Goal: Task Accomplishment & Management: Use online tool/utility

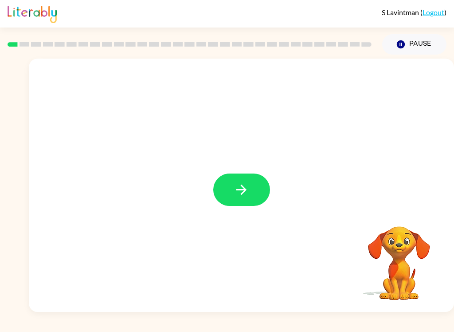
click at [252, 191] on button "button" at bounding box center [241, 190] width 57 height 32
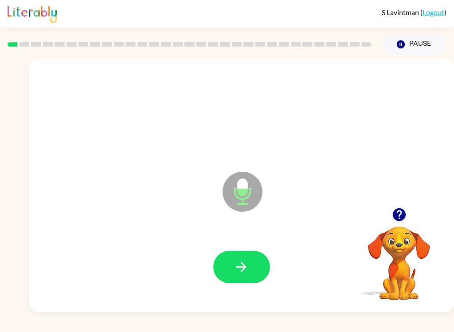
click at [250, 272] on button "button" at bounding box center [241, 267] width 57 height 32
click at [252, 264] on button "button" at bounding box center [241, 267] width 57 height 32
click at [255, 275] on button "button" at bounding box center [241, 267] width 57 height 32
click at [259, 259] on button "button" at bounding box center [241, 267] width 57 height 32
click at [250, 264] on button "button" at bounding box center [241, 267] width 57 height 32
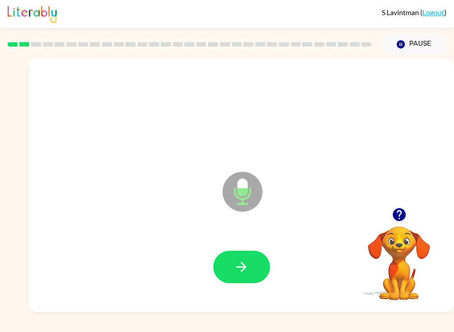
click at [257, 266] on button "button" at bounding box center [241, 267] width 57 height 32
click at [248, 271] on icon "button" at bounding box center [242, 267] width 16 height 16
click at [245, 263] on icon "button" at bounding box center [242, 267] width 16 height 16
click at [247, 256] on button "button" at bounding box center [241, 267] width 57 height 32
click at [244, 264] on icon "button" at bounding box center [242, 267] width 10 height 10
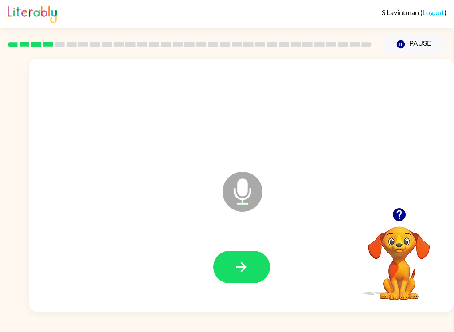
click at [241, 259] on button "button" at bounding box center [241, 267] width 57 height 32
click at [248, 266] on icon "button" at bounding box center [242, 267] width 16 height 16
click at [239, 257] on button "button" at bounding box center [241, 267] width 57 height 32
click at [253, 266] on button "button" at bounding box center [241, 267] width 57 height 32
click at [240, 264] on icon "button" at bounding box center [242, 267] width 16 height 16
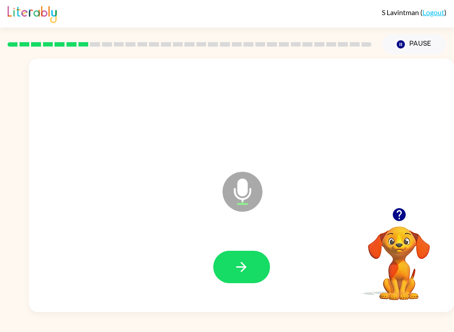
click at [242, 254] on button "button" at bounding box center [241, 267] width 57 height 32
click at [252, 269] on button "button" at bounding box center [241, 267] width 57 height 32
click at [247, 273] on icon "button" at bounding box center [242, 267] width 16 height 16
click at [251, 264] on button "button" at bounding box center [241, 267] width 57 height 32
click at [391, 273] on video "Your browser must support playing .mp4 files to use Literably. Please try using…" at bounding box center [399, 257] width 89 height 89
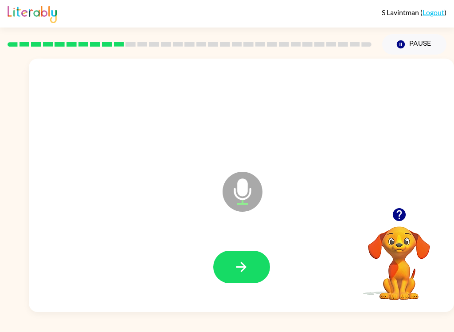
click at [407, 215] on button "button" at bounding box center [399, 214] width 23 height 23
click at [255, 270] on button "button" at bounding box center [241, 267] width 57 height 32
click at [240, 268] on icon "button" at bounding box center [242, 267] width 16 height 16
click at [251, 271] on button "button" at bounding box center [241, 267] width 57 height 32
click at [251, 281] on button "button" at bounding box center [241, 267] width 57 height 32
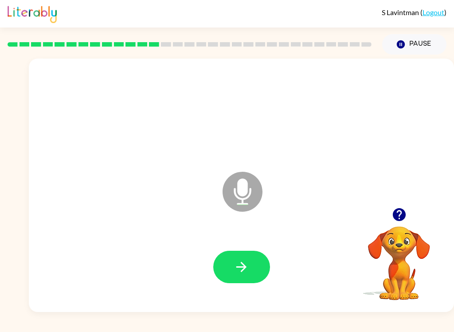
click at [254, 255] on button "button" at bounding box center [241, 267] width 57 height 32
click at [390, 211] on button "button" at bounding box center [399, 214] width 23 height 23
click at [250, 266] on button "button" at bounding box center [241, 267] width 57 height 32
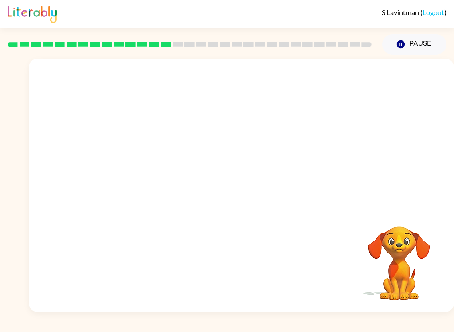
click at [407, 47] on button "Pause Pause" at bounding box center [415, 44] width 64 height 20
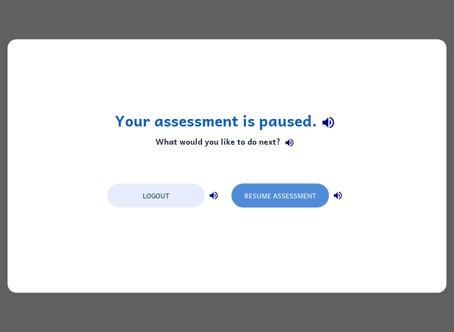
click at [287, 191] on button "Resume Assessment" at bounding box center [281, 196] width 98 height 24
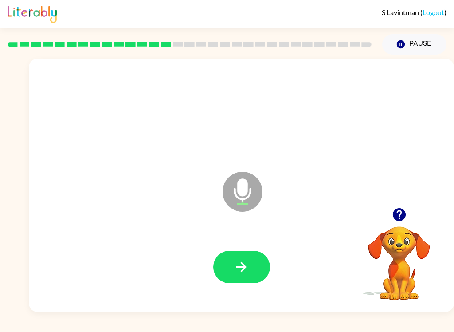
click at [245, 269] on icon "button" at bounding box center [242, 267] width 16 height 16
click at [250, 265] on button "button" at bounding box center [241, 267] width 57 height 32
click at [251, 265] on button "button" at bounding box center [241, 267] width 57 height 32
click at [245, 264] on icon "button" at bounding box center [242, 267] width 16 height 16
click at [256, 264] on button "button" at bounding box center [241, 267] width 57 height 32
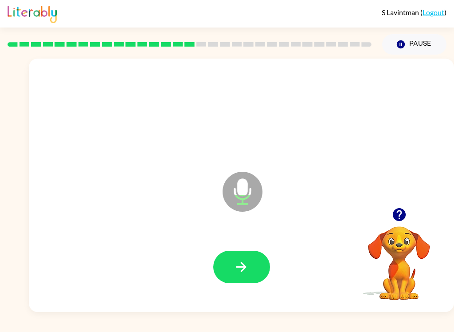
click at [255, 270] on button "button" at bounding box center [241, 267] width 57 height 32
click at [253, 269] on button "button" at bounding box center [241, 267] width 57 height 32
click at [260, 274] on button "button" at bounding box center [241, 267] width 57 height 32
click at [242, 273] on icon "button" at bounding box center [242, 267] width 16 height 16
click at [239, 261] on icon "button" at bounding box center [242, 267] width 16 height 16
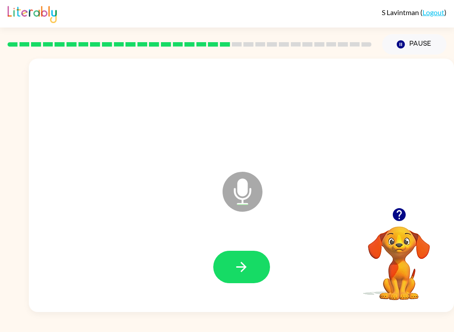
click at [245, 271] on icon "button" at bounding box center [242, 267] width 16 height 16
click at [241, 270] on icon "button" at bounding box center [242, 267] width 16 height 16
click at [246, 257] on button "button" at bounding box center [241, 267] width 57 height 32
click at [252, 274] on button "button" at bounding box center [241, 267] width 57 height 32
click at [245, 266] on icon "button" at bounding box center [242, 267] width 10 height 10
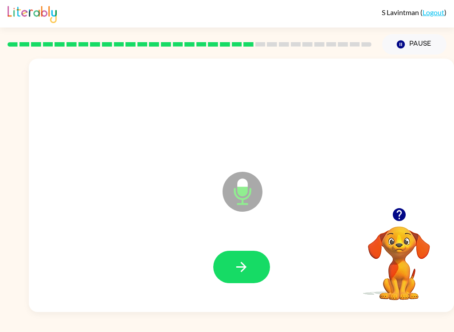
click at [237, 283] on button "button" at bounding box center [241, 267] width 57 height 32
click at [245, 264] on icon "button" at bounding box center [242, 267] width 16 height 16
click at [254, 271] on button "button" at bounding box center [241, 267] width 57 height 32
click at [248, 271] on icon "button" at bounding box center [242, 267] width 16 height 16
click at [243, 270] on icon "button" at bounding box center [242, 267] width 10 height 10
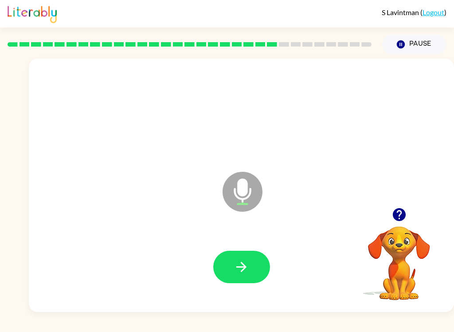
click at [240, 266] on icon "button" at bounding box center [242, 267] width 16 height 16
click at [244, 268] on icon "button" at bounding box center [242, 267] width 16 height 16
click at [246, 262] on icon "button" at bounding box center [242, 267] width 16 height 16
click at [245, 258] on button "button" at bounding box center [241, 267] width 57 height 32
click at [246, 266] on icon "button" at bounding box center [242, 267] width 10 height 10
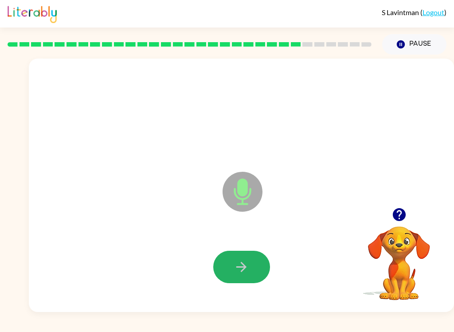
click at [246, 275] on icon "button" at bounding box center [242, 267] width 16 height 16
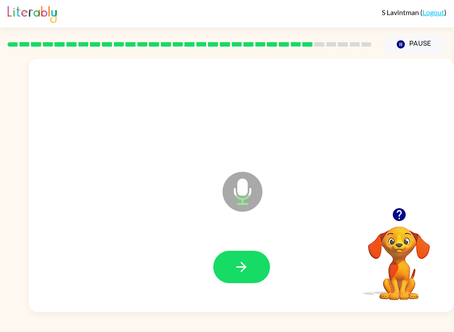
click at [243, 262] on icon "button" at bounding box center [242, 267] width 16 height 16
click at [245, 257] on button "button" at bounding box center [241, 267] width 57 height 32
click at [248, 268] on icon "button" at bounding box center [242, 267] width 16 height 16
click at [252, 261] on button "button" at bounding box center [241, 267] width 57 height 32
click at [250, 267] on button "button" at bounding box center [241, 267] width 57 height 32
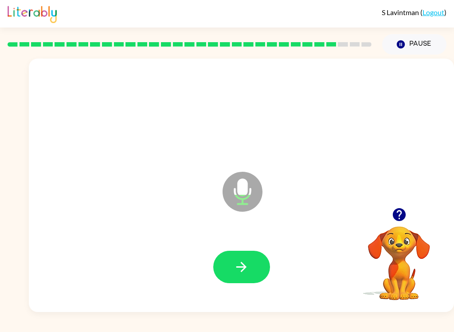
click at [248, 268] on icon "button" at bounding box center [242, 267] width 16 height 16
click at [246, 266] on icon "button" at bounding box center [242, 267] width 16 height 16
click at [243, 266] on icon "button" at bounding box center [242, 267] width 16 height 16
click at [236, 262] on icon "button" at bounding box center [242, 267] width 16 height 16
click at [245, 270] on icon "button" at bounding box center [242, 267] width 16 height 16
